Goal: Ask a question: Seek information or help from site administrators or community

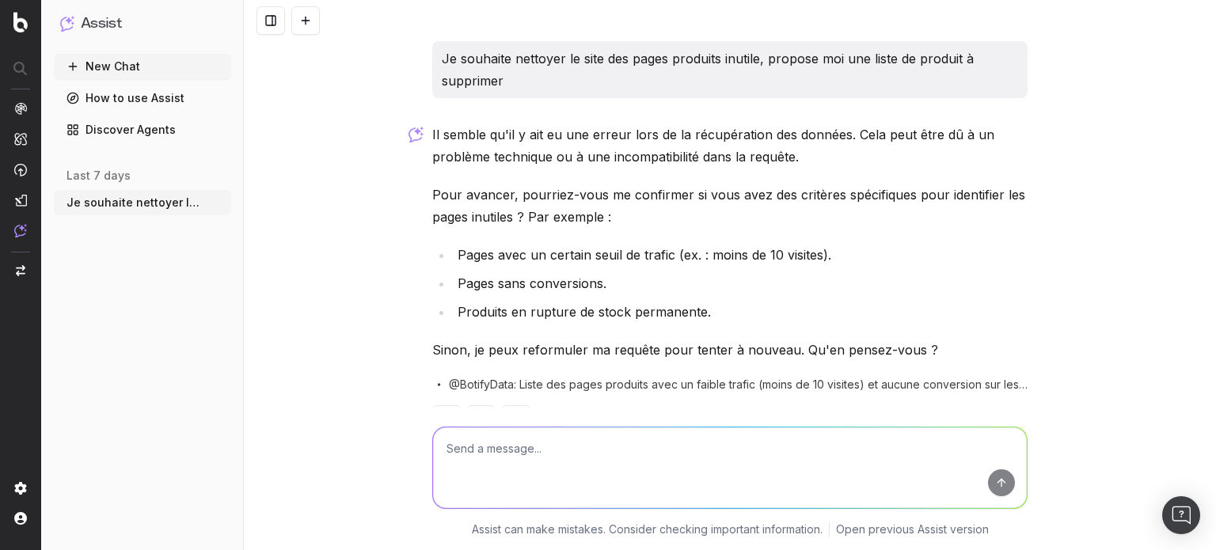
scroll to position [51, 0]
